Goal: Task Accomplishment & Management: Complete application form

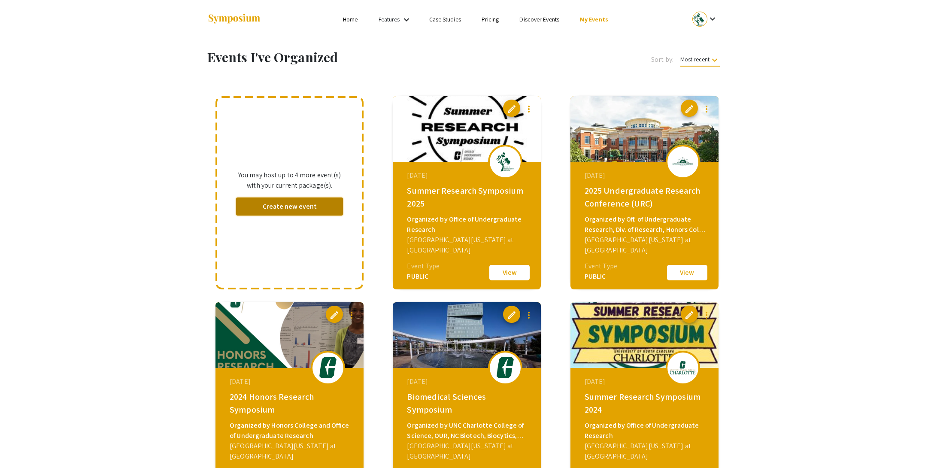
click at [293, 209] on button "Create new event" at bounding box center [289, 206] width 107 height 18
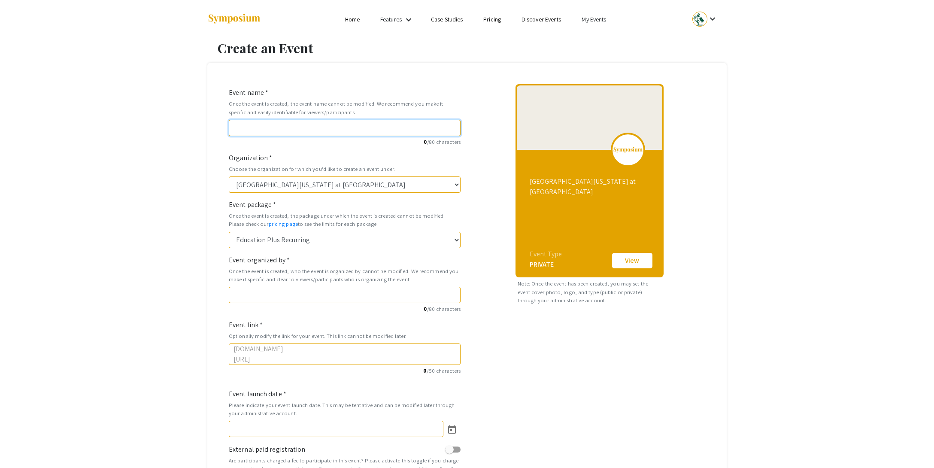
click at [272, 129] on input "Event name *" at bounding box center [345, 128] width 232 height 16
paste input "Charlotte Biomedical Sciences Symposium 2025"
type input "Charlotte Biomedical Sciences Symposium 2025"
type input "charlotte-biomedical-sciences-symposium-2025"
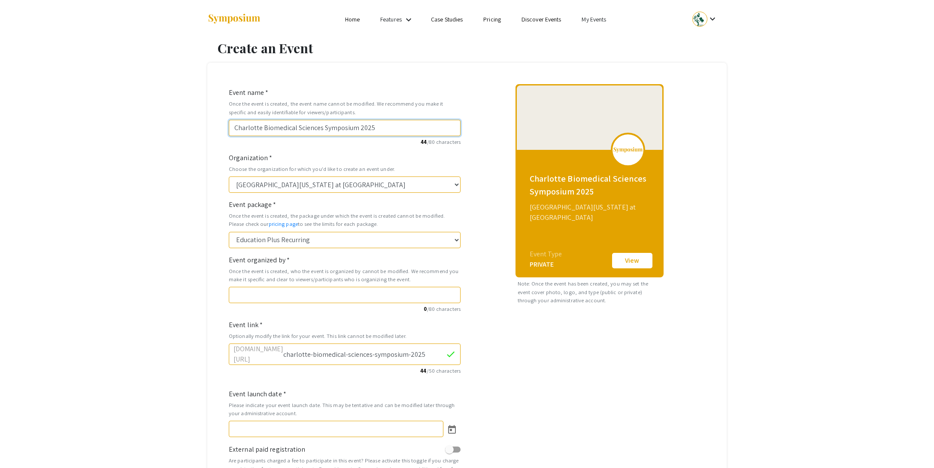
type input "Charlotte Biomedical Sciences Symposium 2025"
click at [285, 295] on input "Event organized by *" at bounding box center [345, 295] width 232 height 16
paste input "NC Biotechnology Center, Center for Bioengineering and Science, Division of Rese"
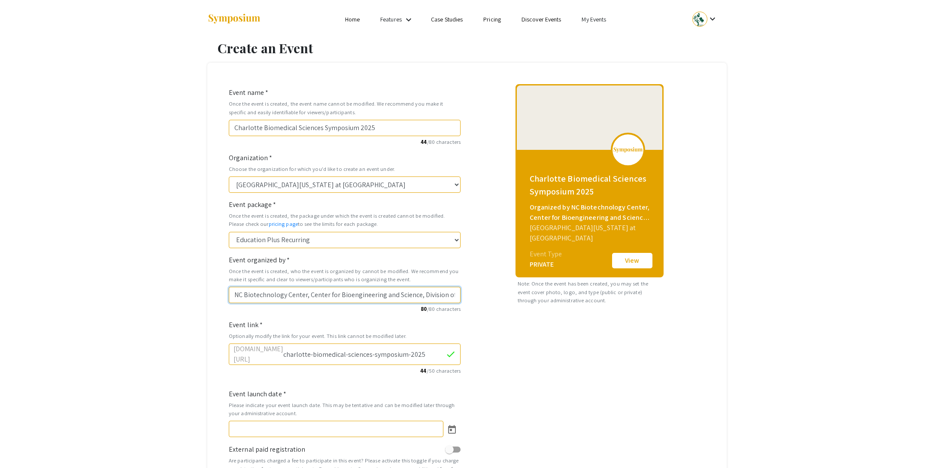
click at [286, 296] on input "NC Biotechnology Center, Center for Bioengineering and Science, Division of Rese" at bounding box center [345, 295] width 232 height 16
click at [424, 294] on input "NC Biotech. Center, Center for Bioengineering and Science, Division of Rese" at bounding box center [345, 295] width 232 height 16
click at [432, 295] on input "NC Biotech. Center, Center for Bioengineering and Science, Div of Rese" at bounding box center [345, 295] width 232 height 16
click at [276, 296] on input "NC Biotech. Center, Center for Bioengineering and Science, Div of Research" at bounding box center [345, 295] width 232 height 16
drag, startPoint x: 282, startPoint y: 296, endPoint x: 286, endPoint y: 302, distance: 6.2
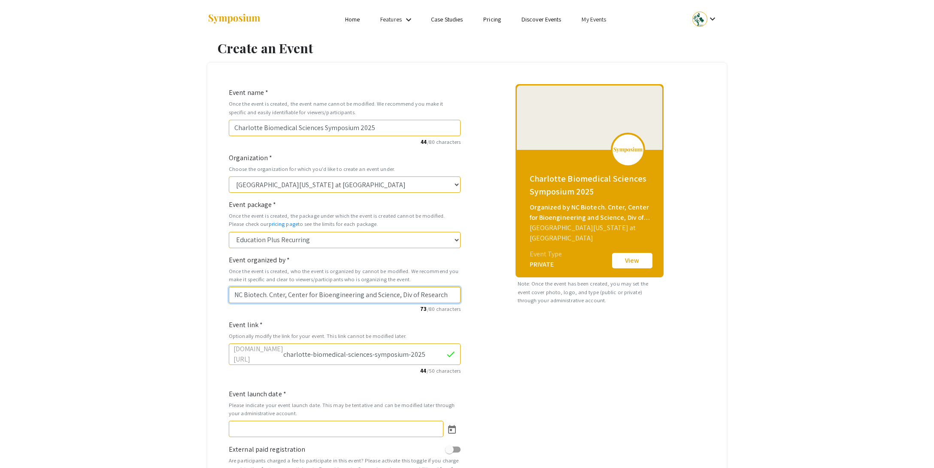
click at [282, 297] on input "NC Biotech. Cnter, Center for Bioengineering and Science, Div of Research" at bounding box center [345, 295] width 232 height 16
click at [292, 295] on input "NC Biotech. Cntr, Center for Bioengineering and Science, Div of Research" at bounding box center [345, 295] width 232 height 16
click at [297, 296] on input "NC Biotech. Cntr, Cnter for Bioengineering and Science, Div of Research" at bounding box center [345, 295] width 232 height 16
click at [305, 295] on input "NC Biotech. Cntr, Cntr for Bioengineering and Science, Div of Research" at bounding box center [345, 295] width 232 height 16
click at [351, 295] on input "NC Biotech. Cntr, Cntr for Bioengineering and Science, Div of Research" at bounding box center [345, 295] width 232 height 16
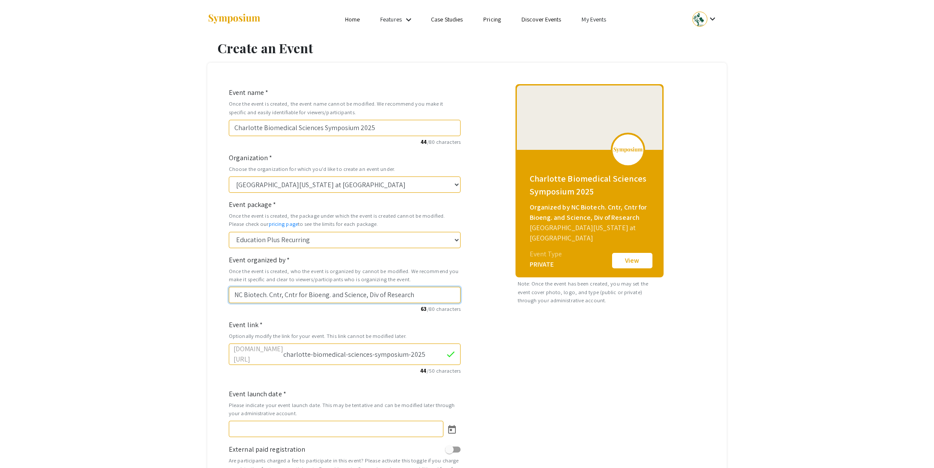
drag, startPoint x: 341, startPoint y: 296, endPoint x: 331, endPoint y: 296, distance: 9.5
click at [331, 296] on input "NC Biotech. Cntr, Cntr for Bioeng. and Science, Div of Research" at bounding box center [345, 295] width 232 height 16
click at [358, 296] on input "NC Biotech. Cntr, Cntr for Bioeng. & Science, Div of Research" at bounding box center [345, 295] width 232 height 16
click at [393, 300] on input "NC Biotech. Cntr, Cntr for Bioeng. & Sci, Div of Research" at bounding box center [345, 295] width 232 height 16
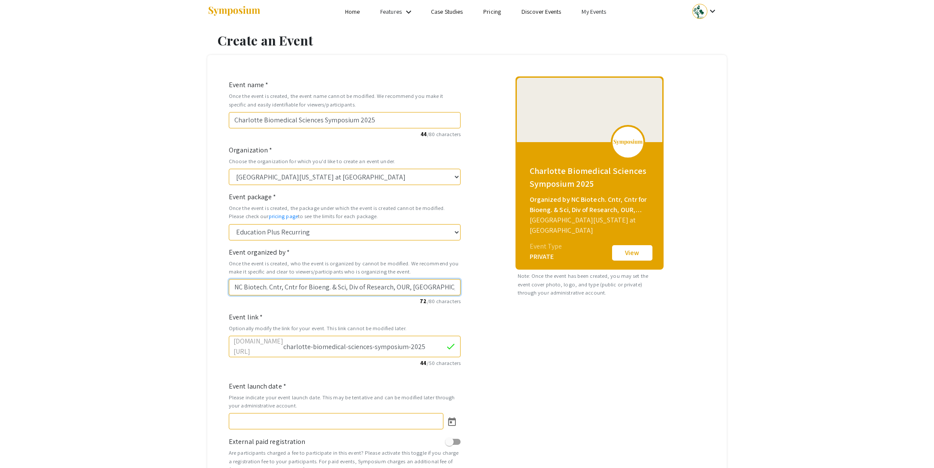
scroll to position [6, 0]
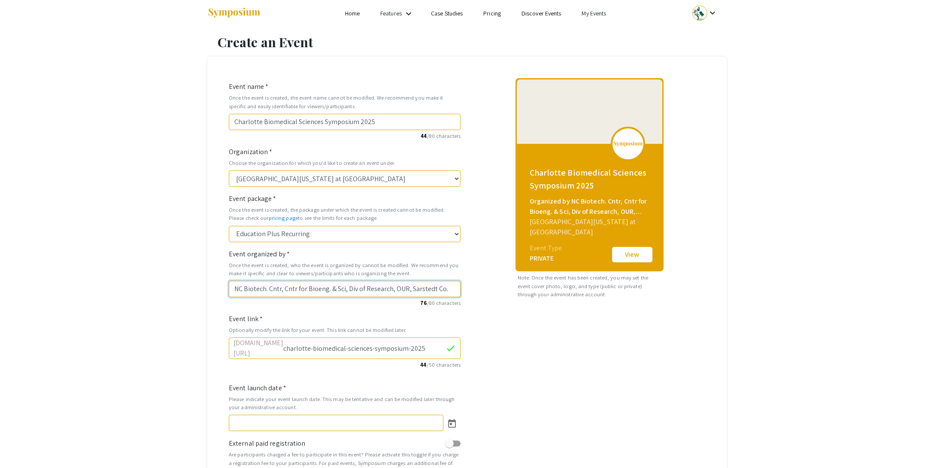
click at [329, 290] on input "NC Biotech. Cntr, Cntr for Bioeng. & Sci, Div of Research, OUR, Sarstedt Co." at bounding box center [345, 289] width 232 height 16
click at [268, 290] on input "NC Biotech. Cntr, Cntr for Bioeng & Sci, Div of Research, OUR, Sarstedt Co." at bounding box center [345, 289] width 232 height 16
click at [283, 288] on input "NC Biotech Cntr, Cntr for Bioeng & Sci, Div of Research, OUR, Sarstedt Co." at bounding box center [345, 289] width 232 height 16
drag, startPoint x: 441, startPoint y: 288, endPoint x: 215, endPoint y: 283, distance: 226.1
click at [201, 286] on div "Create an Event Event name * Once the event is created, the event name cannot b…" at bounding box center [467, 284] width 532 height 500
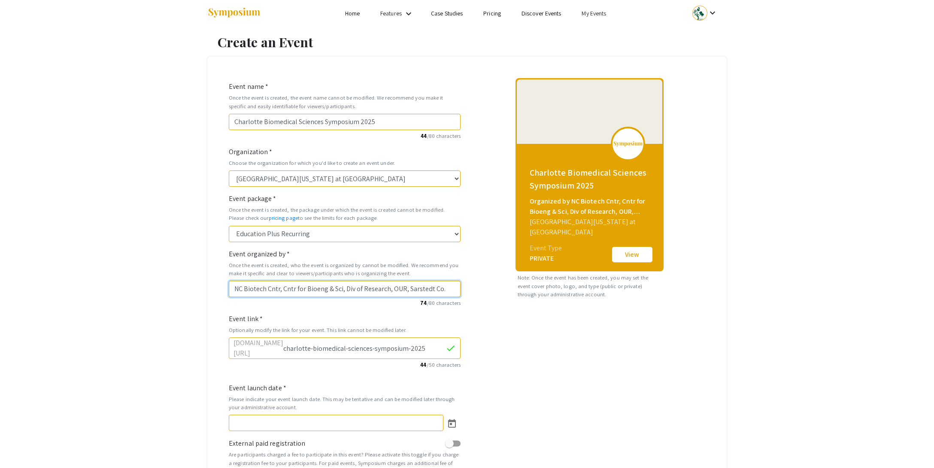
click at [394, 291] on input "NC Biotech Cntr, Cntr for Bioeng & Sci, Div of Research, OUR, Sarstedt Co." at bounding box center [345, 289] width 232 height 16
click at [453, 289] on input "NC Biotech Cntr, Cntr for Bioeng & Sci, Div of Research, Off UG Re, Sarstedt Co." at bounding box center [345, 289] width 232 height 16
drag, startPoint x: 457, startPoint y: 289, endPoint x: 218, endPoint y: 293, distance: 239.0
click at [218, 293] on div "Event name * Once the event is created, the event name cannot be modified. We r…" at bounding box center [466, 295] width 519 height 477
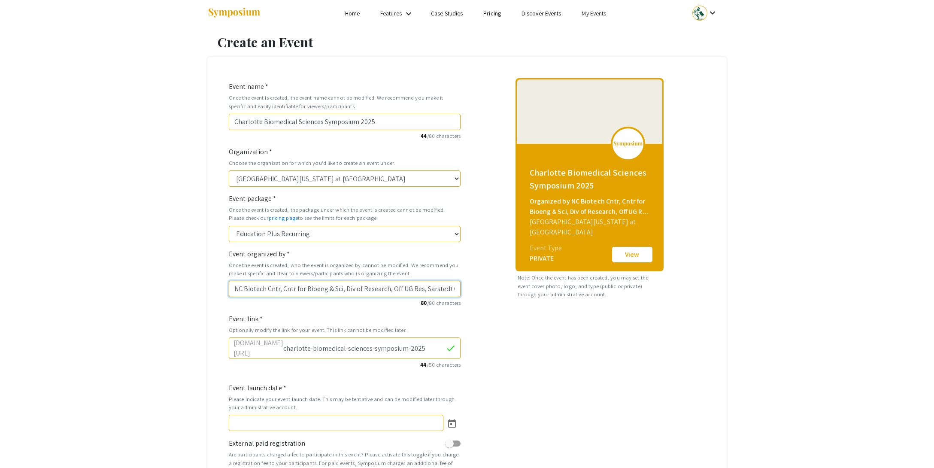
type input "NC Biotech Cntr, Cntr for Bioeng & Sci, Div of Research, Off UG Res, Sarstedt Co"
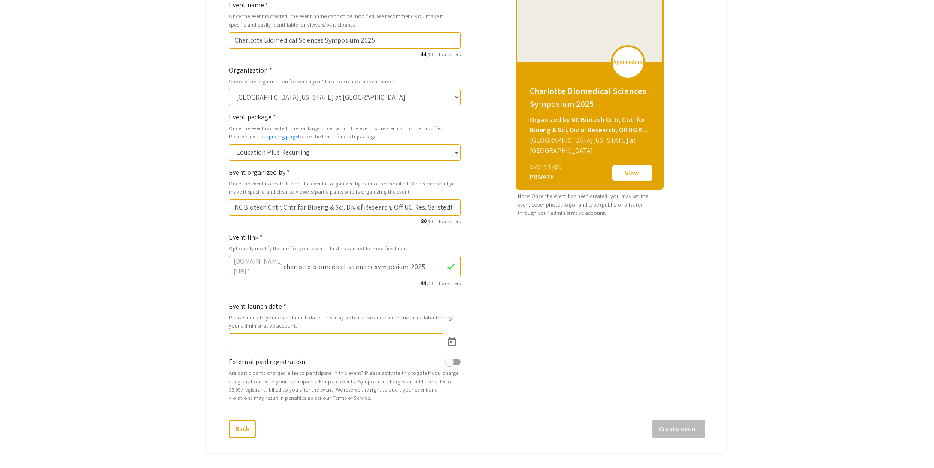
scroll to position [126, 0]
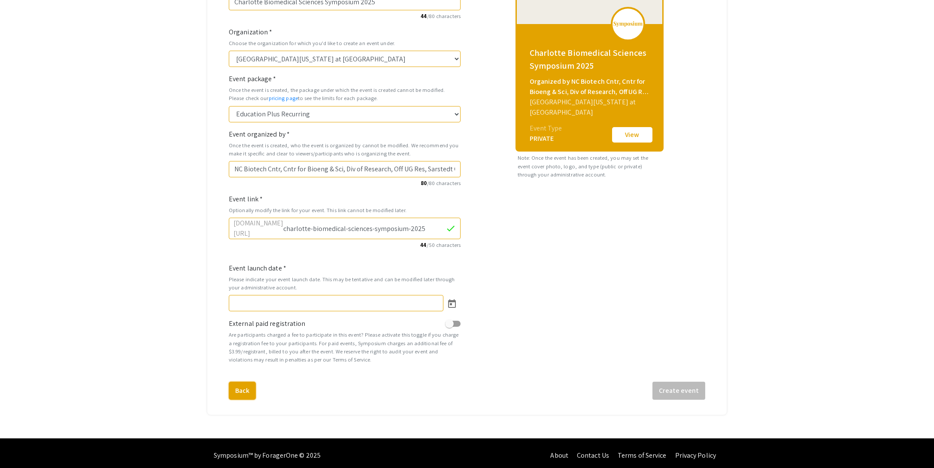
click at [242, 387] on button "Back" at bounding box center [242, 390] width 27 height 18
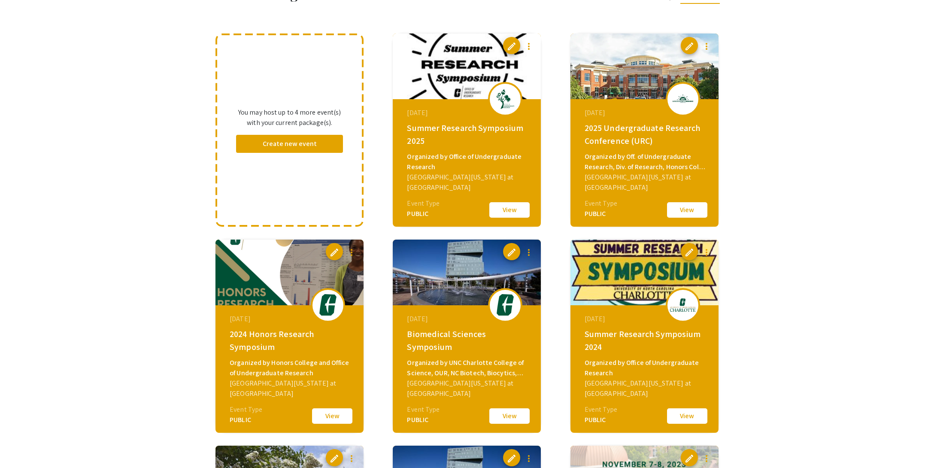
scroll to position [62, 0]
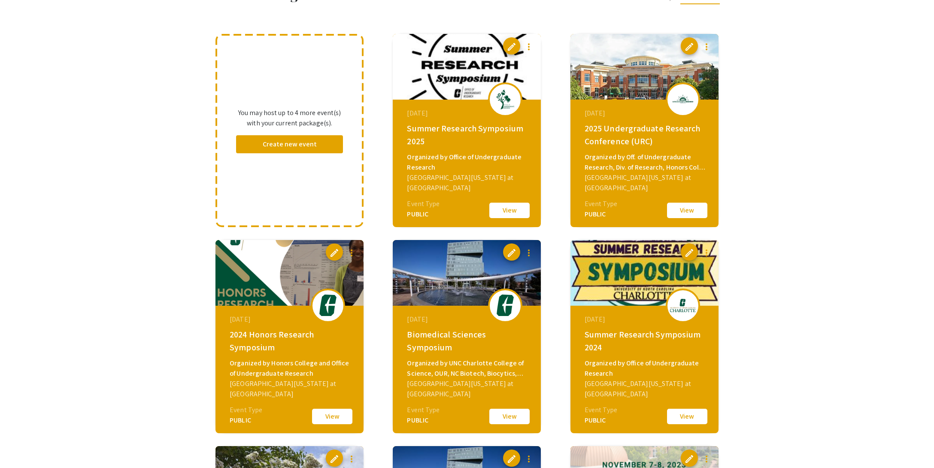
click at [507, 411] on button "View" at bounding box center [509, 416] width 43 height 18
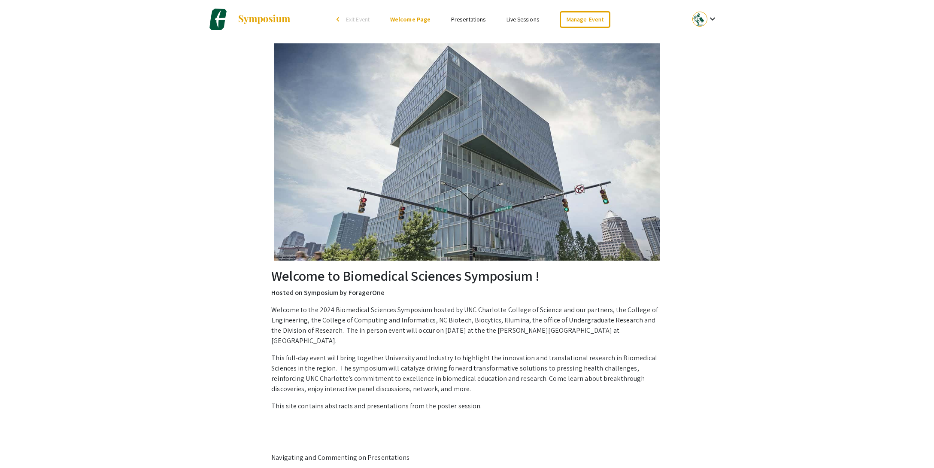
click at [355, 20] on span "Exit Event" at bounding box center [358, 19] width 24 height 8
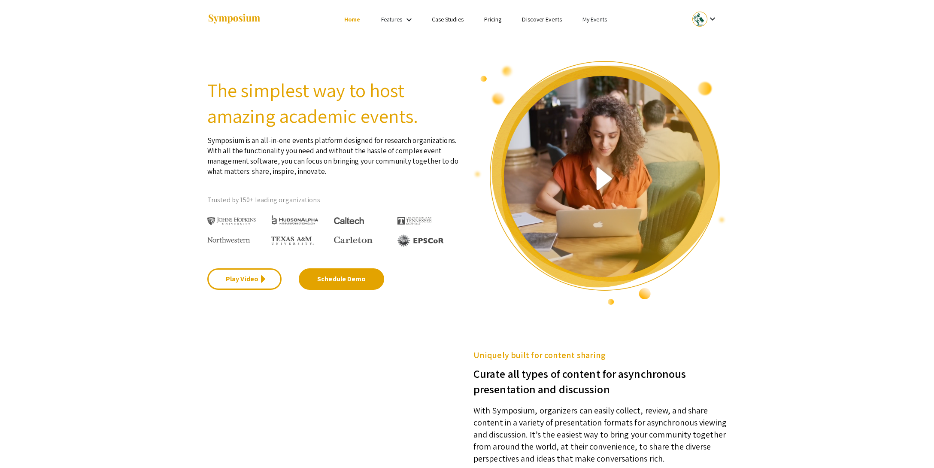
click at [588, 18] on link "My Events" at bounding box center [594, 19] width 24 height 8
click at [587, 46] on button "Events I've organized" at bounding box center [607, 38] width 73 height 21
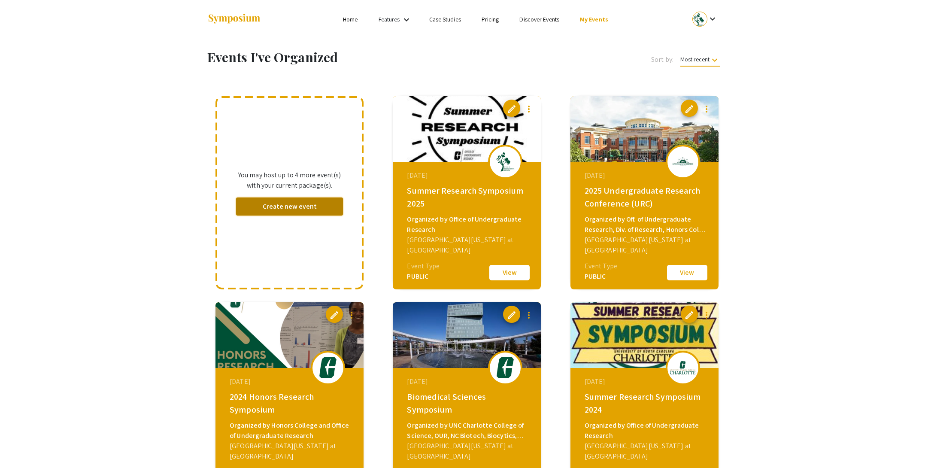
click at [289, 206] on button "Create new event" at bounding box center [289, 206] width 107 height 18
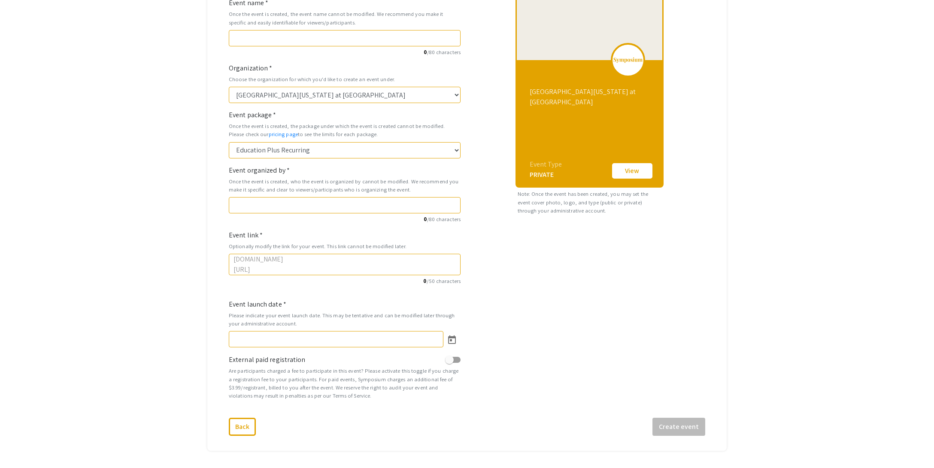
scroll to position [82, 0]
